Goal: Information Seeking & Learning: Learn about a topic

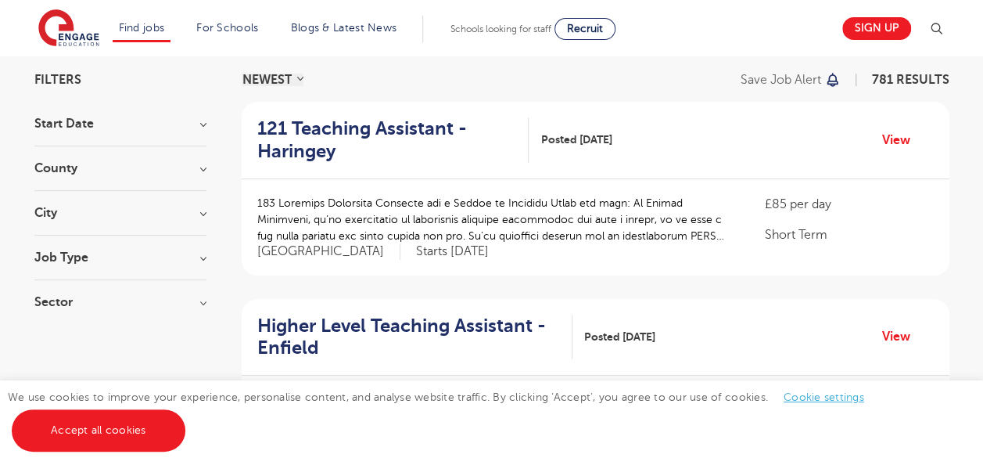
scroll to position [119, 0]
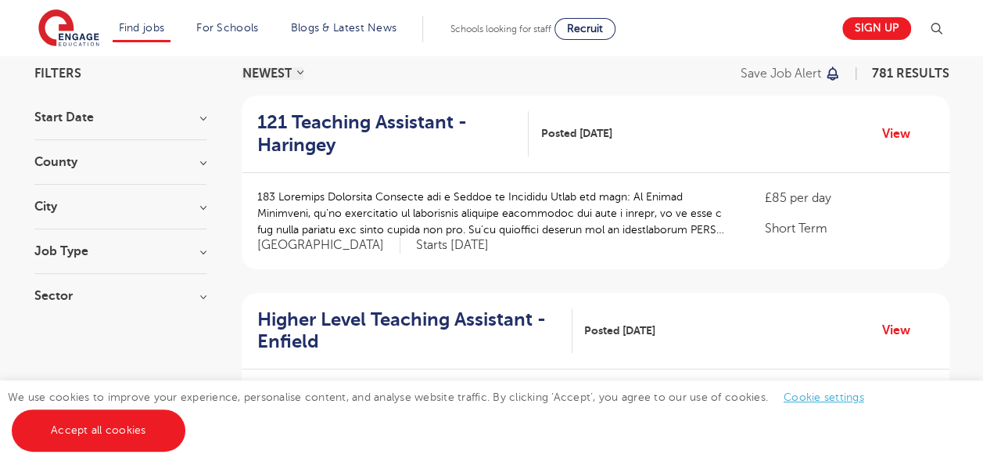
click at [166, 289] on h3 "Sector" at bounding box center [120, 295] width 172 height 13
click at [155, 252] on h3 "Job Type" at bounding box center [120, 251] width 172 height 13
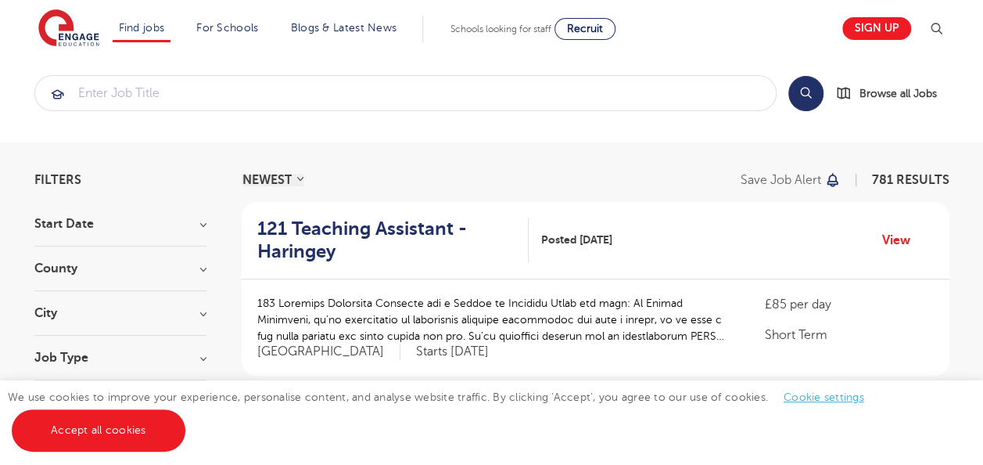
scroll to position [0, 0]
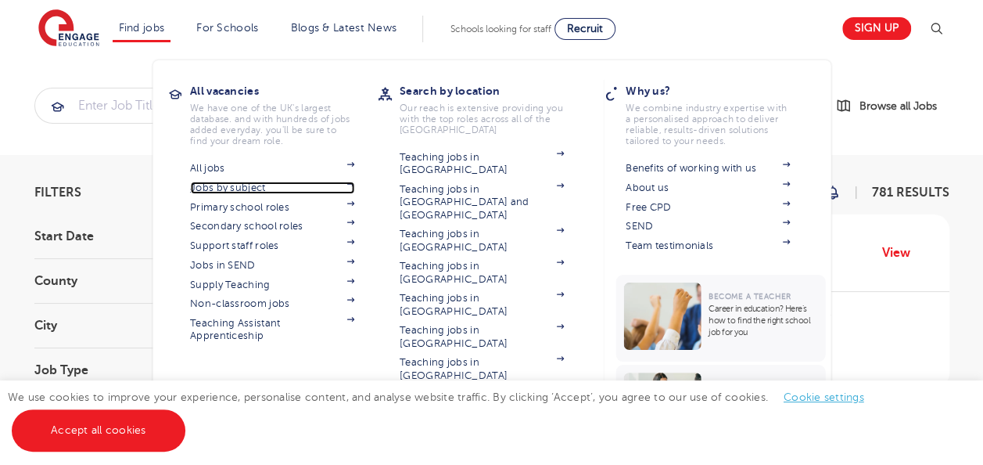
click at [343, 182] on span at bounding box center [342, 187] width 23 height 13
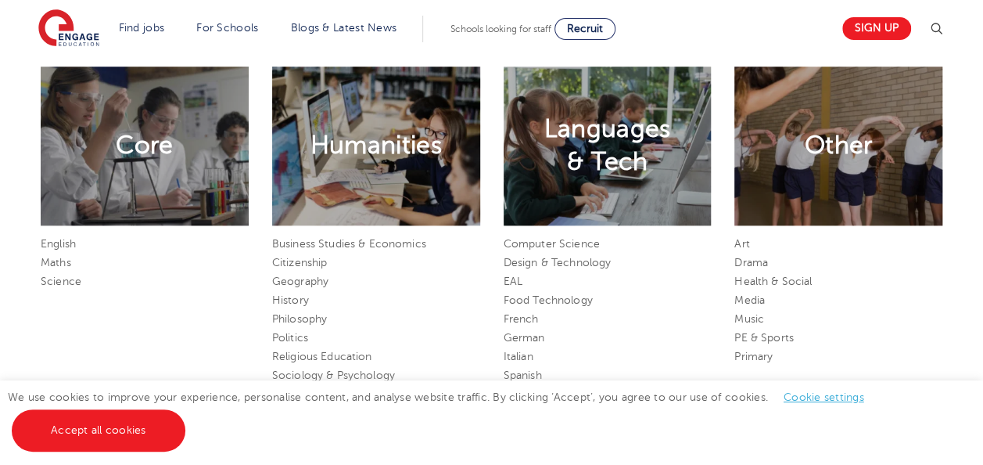
scroll to position [733, 0]
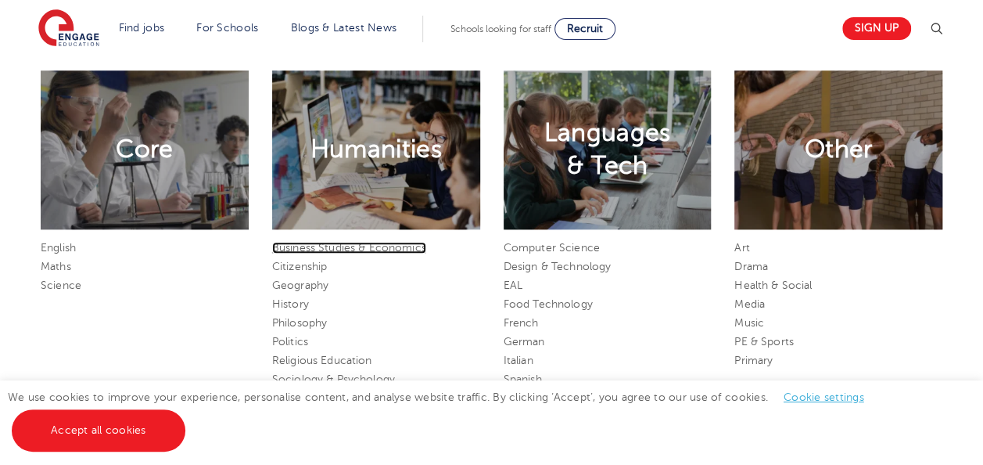
click at [390, 247] on link "Business Studies & Economics" at bounding box center [349, 248] width 154 height 12
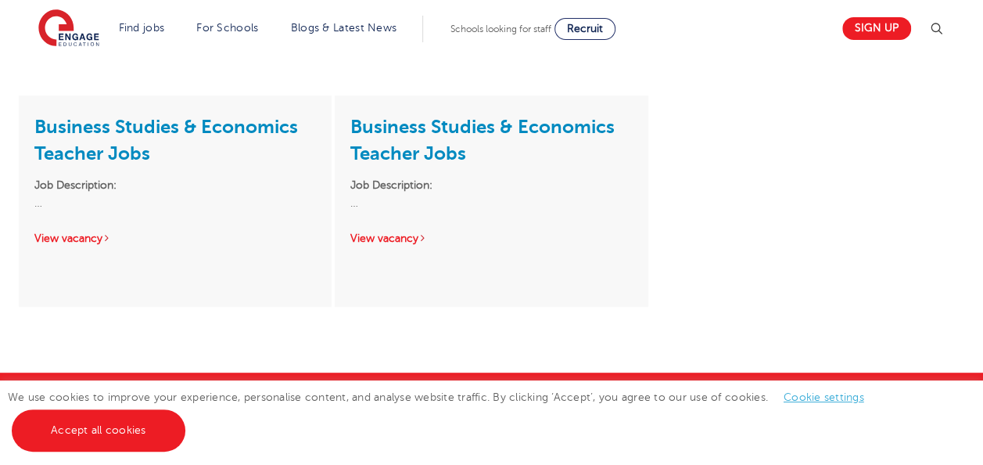
scroll to position [252, 0]
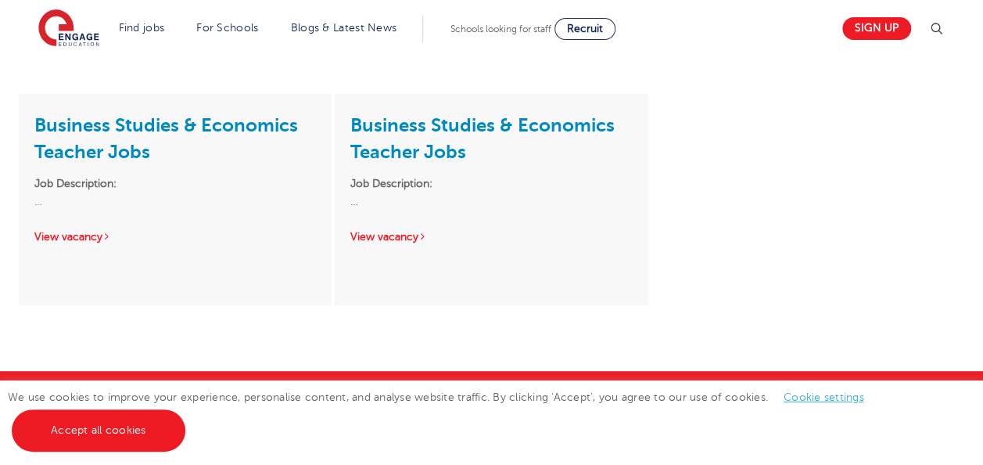
click at [386, 229] on div "Business Studies & Economics Teacher Jobs Job Description: … View vacancy" at bounding box center [491, 178] width 313 height 168
click at [386, 235] on link "View vacancy" at bounding box center [388, 237] width 77 height 12
